Goal: Register for event/course

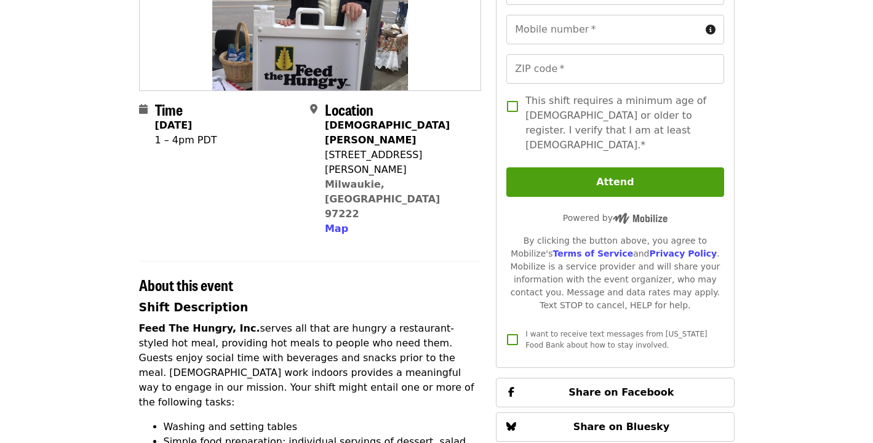
scroll to position [201, 0]
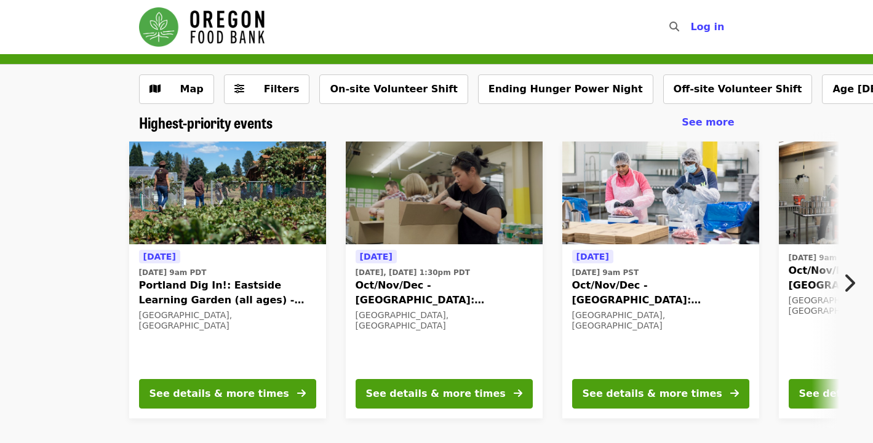
click at [848, 276] on icon "chevron-right icon" at bounding box center [849, 282] width 12 height 23
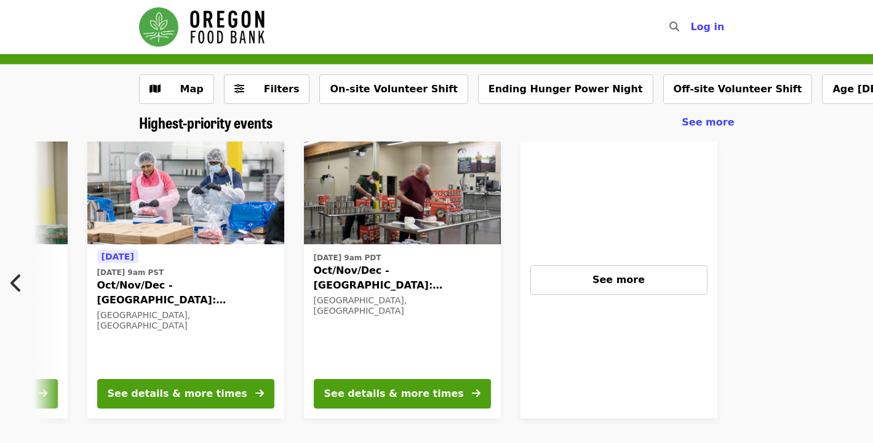
scroll to position [0, 545]
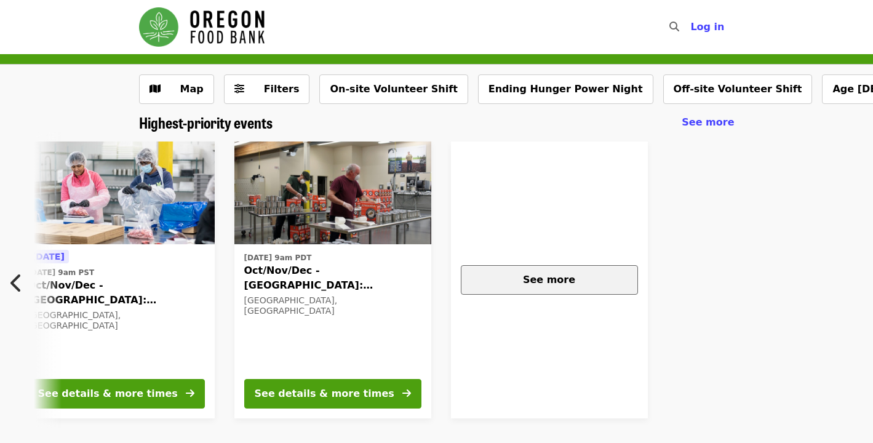
click at [598, 284] on div "See more" at bounding box center [549, 280] width 156 height 15
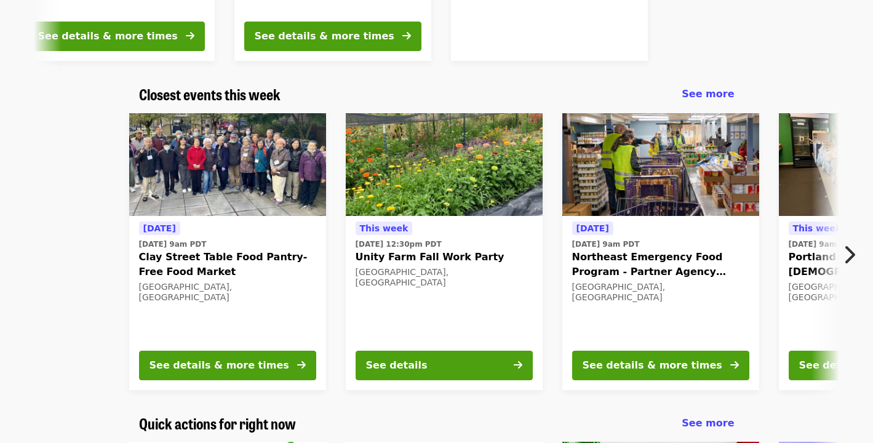
scroll to position [359, 0]
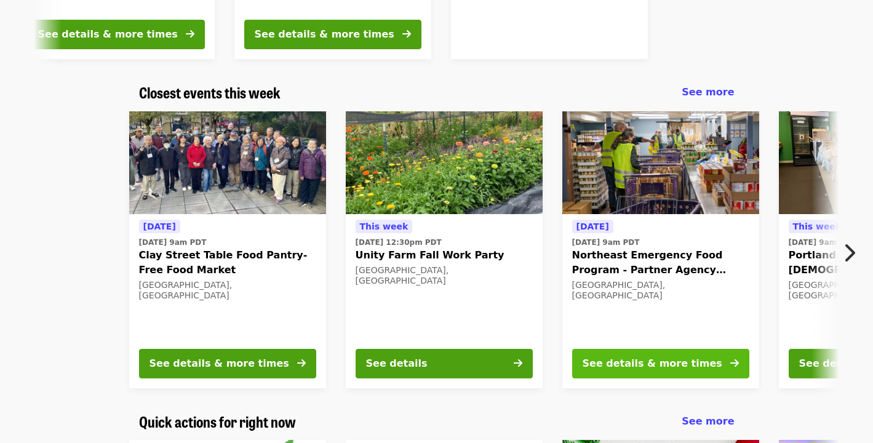
click at [660, 363] on div "See details & more times" at bounding box center [653, 363] width 140 height 15
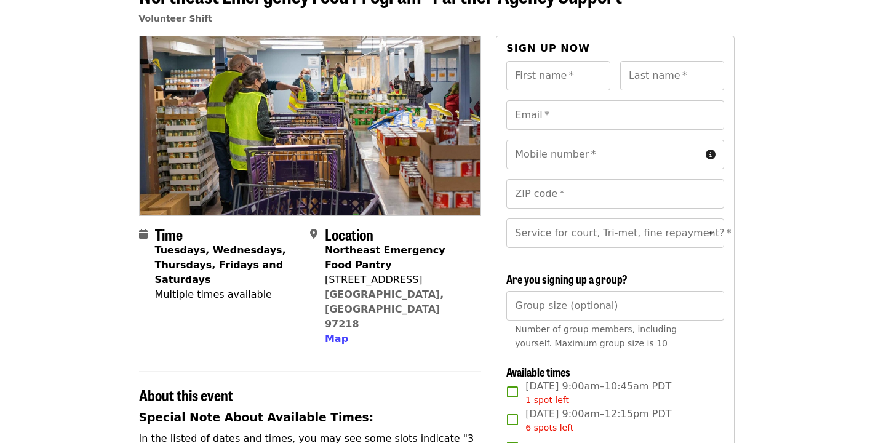
scroll to position [82, 0]
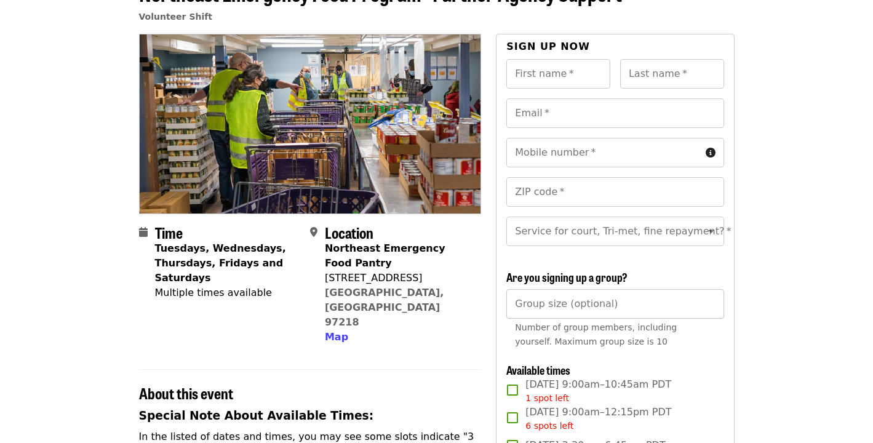
type input "*"
click at [705, 303] on input "*" at bounding box center [615, 304] width 217 height 30
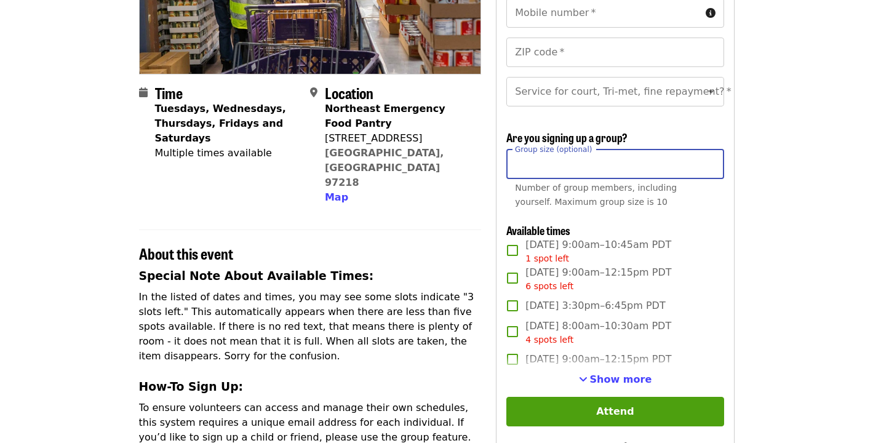
scroll to position [224, 0]
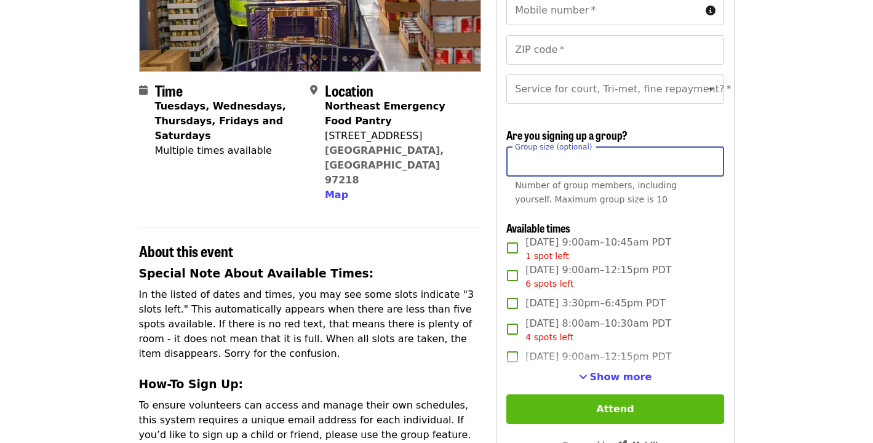
click at [612, 411] on button "Attend" at bounding box center [615, 410] width 217 height 30
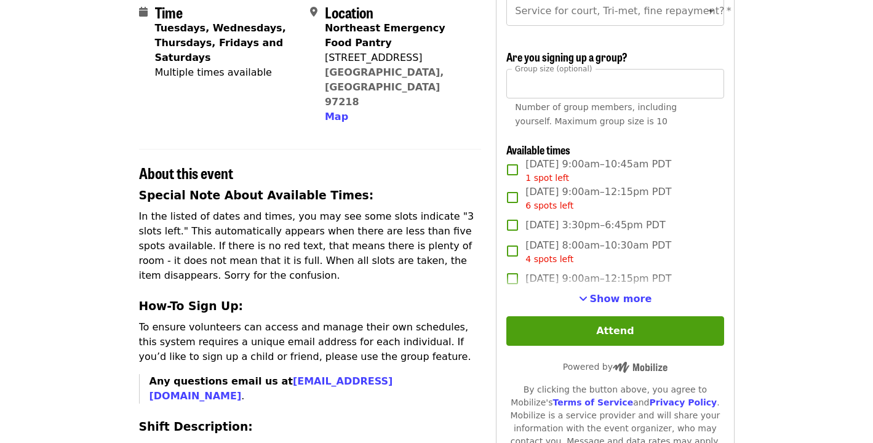
scroll to position [303, 0]
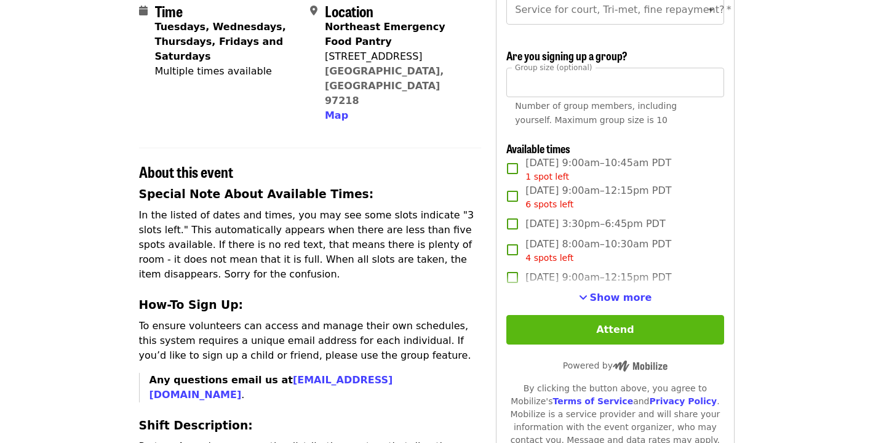
click at [619, 327] on button "Attend" at bounding box center [615, 330] width 217 height 30
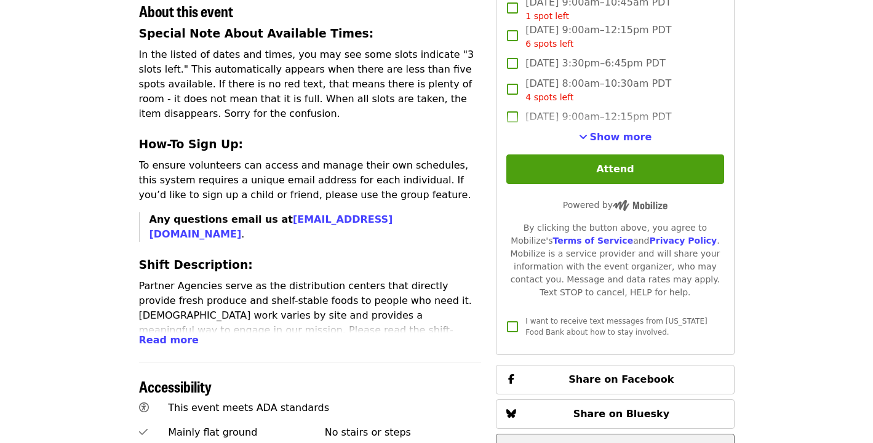
scroll to position [417, 0]
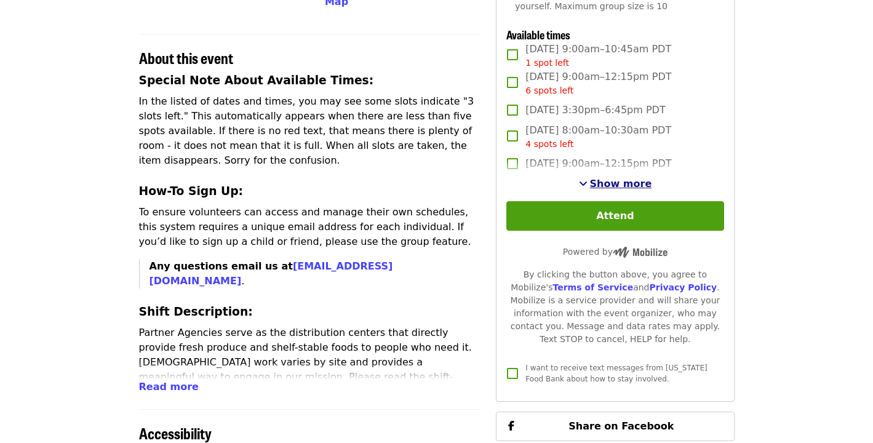
click at [618, 186] on span "Show more" at bounding box center [621, 184] width 62 height 12
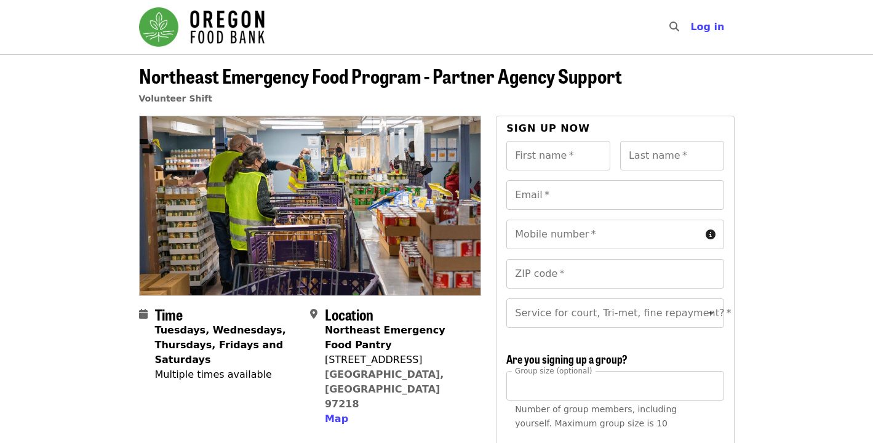
scroll to position [0, 0]
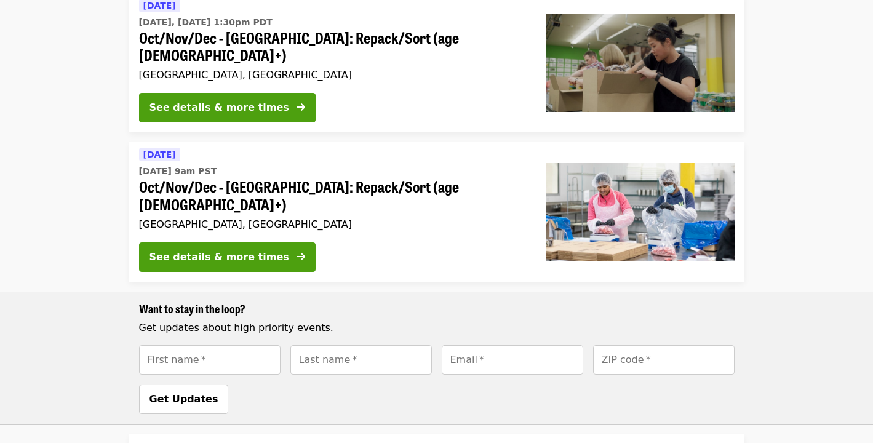
scroll to position [291, 0]
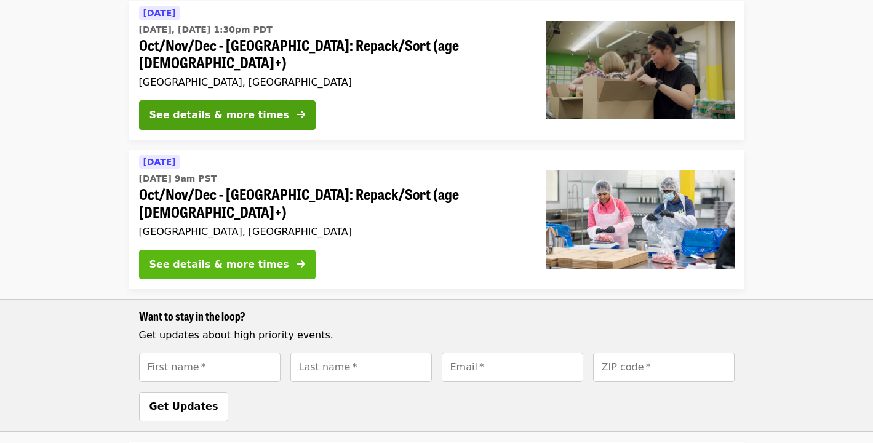
click at [215, 257] on div "See details & more times" at bounding box center [220, 264] width 140 height 15
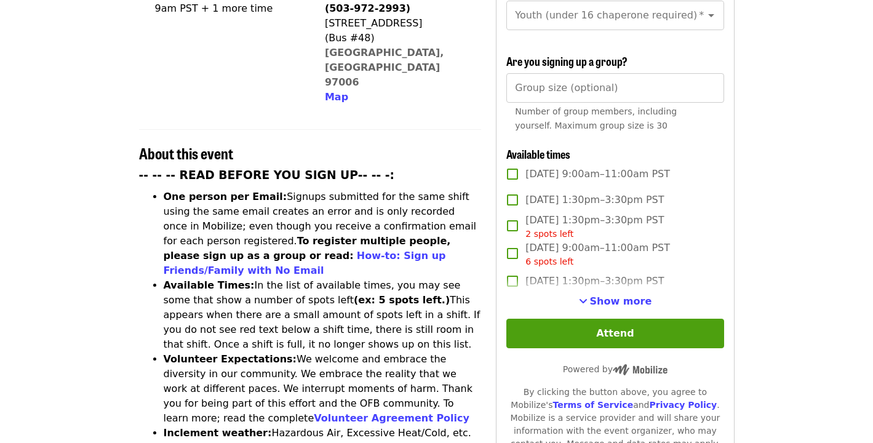
scroll to position [363, 0]
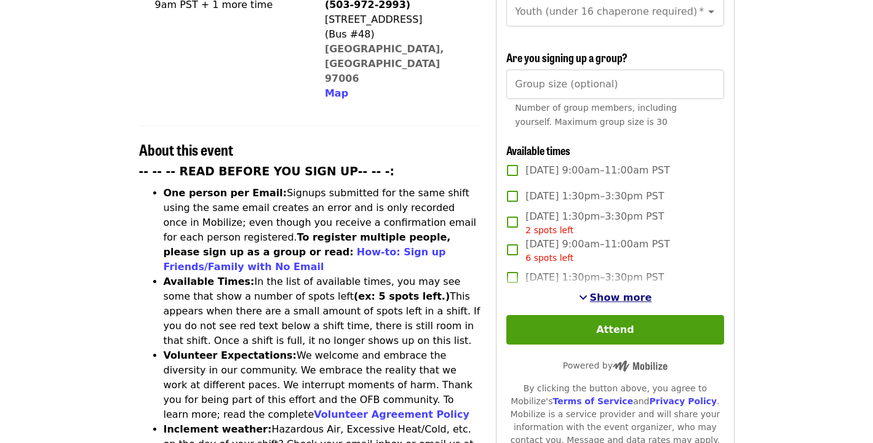
click at [614, 292] on span "Show more" at bounding box center [621, 298] width 62 height 12
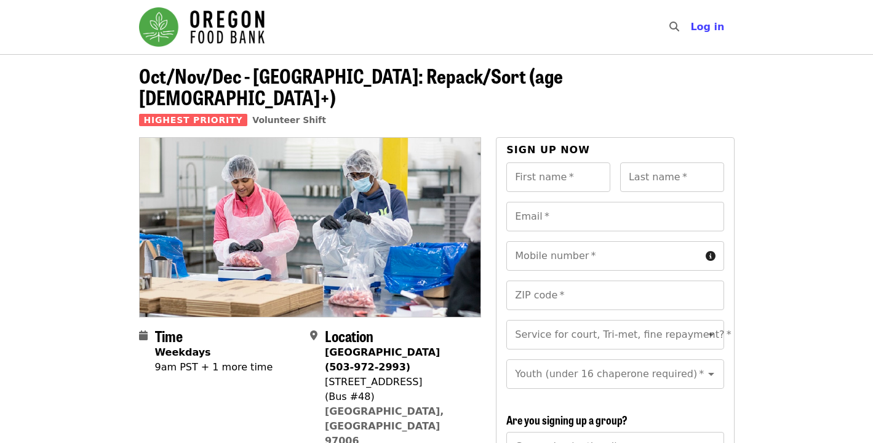
scroll to position [0, 0]
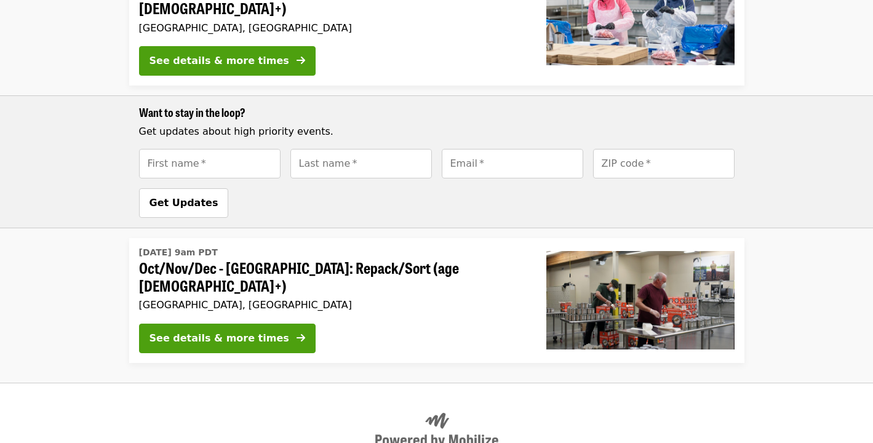
scroll to position [496, 0]
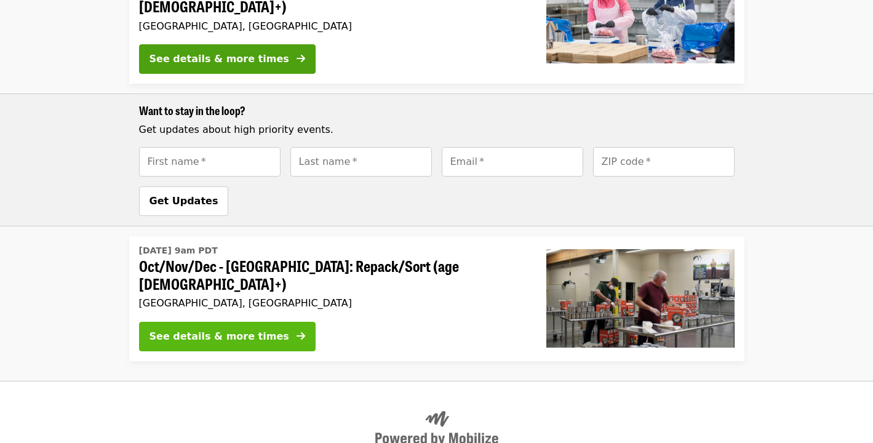
click at [211, 329] on div "See details & more times" at bounding box center [220, 336] width 140 height 15
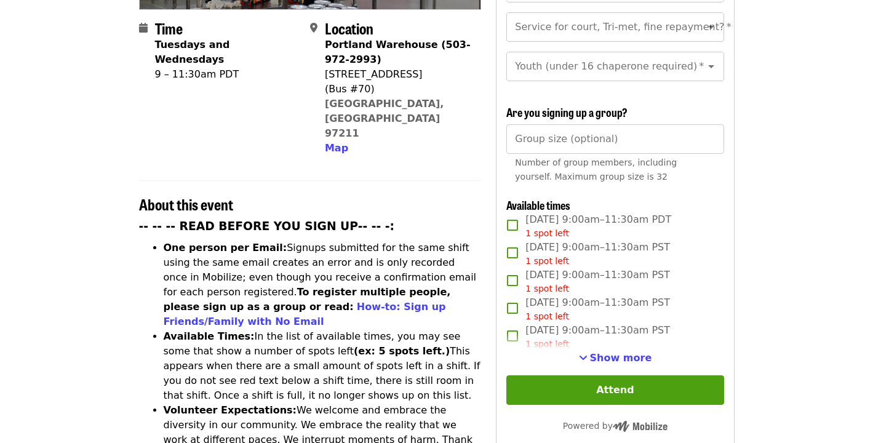
scroll to position [308, 0]
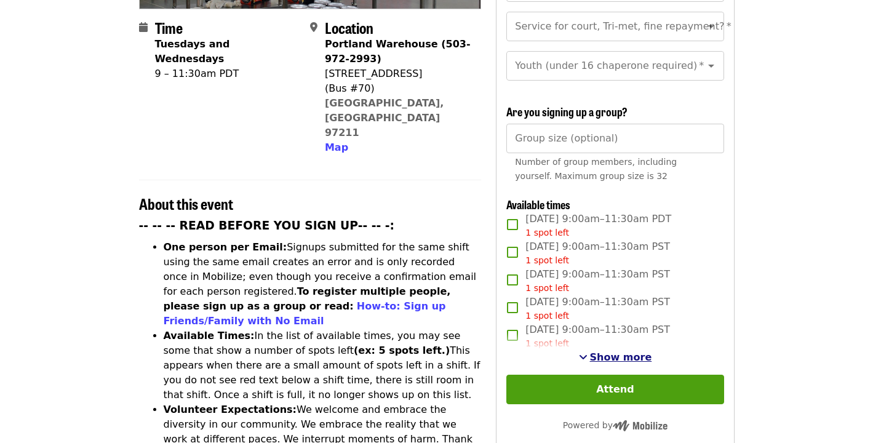
click at [622, 351] on span "Show more" at bounding box center [621, 357] width 62 height 12
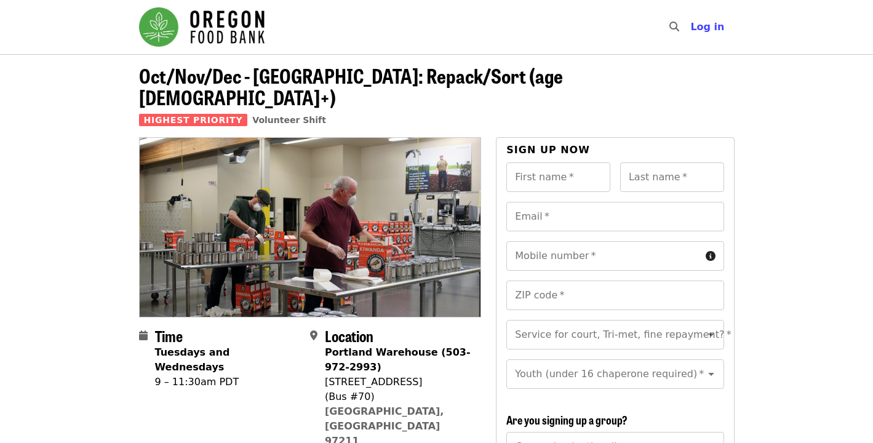
scroll to position [0, 0]
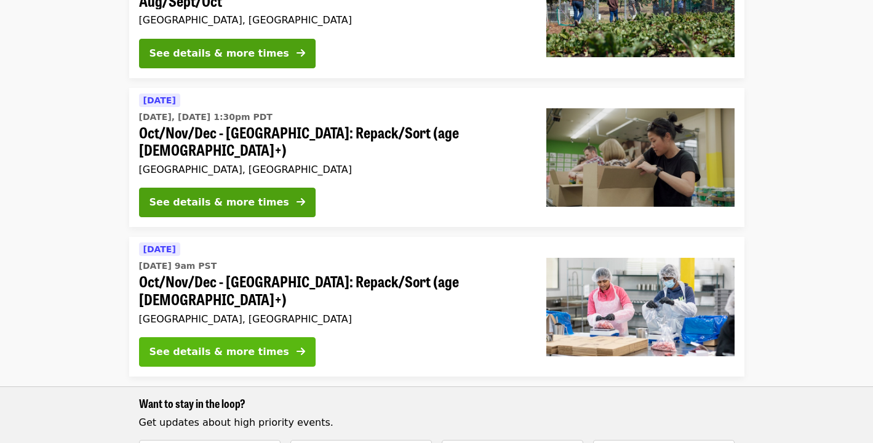
scroll to position [179, 0]
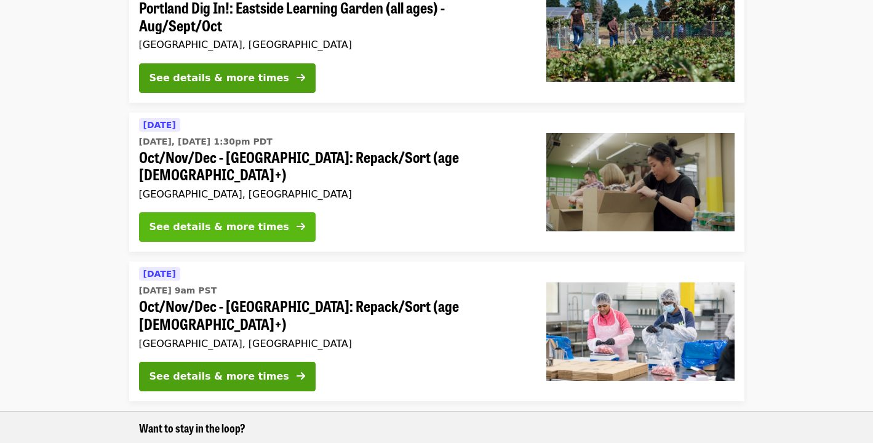
click at [210, 220] on div "See details & more times" at bounding box center [220, 227] width 140 height 15
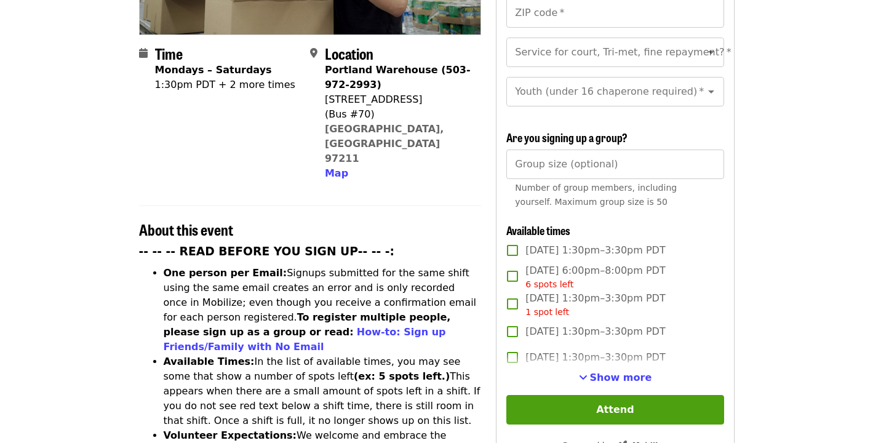
scroll to position [285, 0]
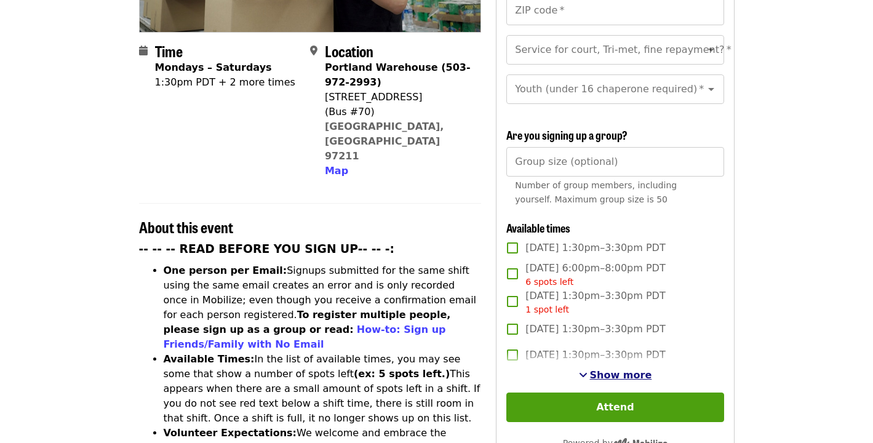
click at [605, 369] on span "Show more" at bounding box center [621, 375] width 62 height 12
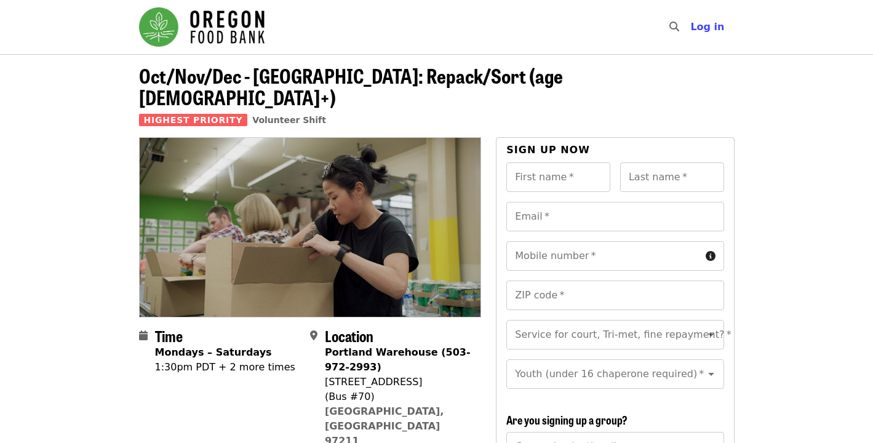
scroll to position [0, 0]
